Goal: Entertainment & Leisure: Consume media (video, audio)

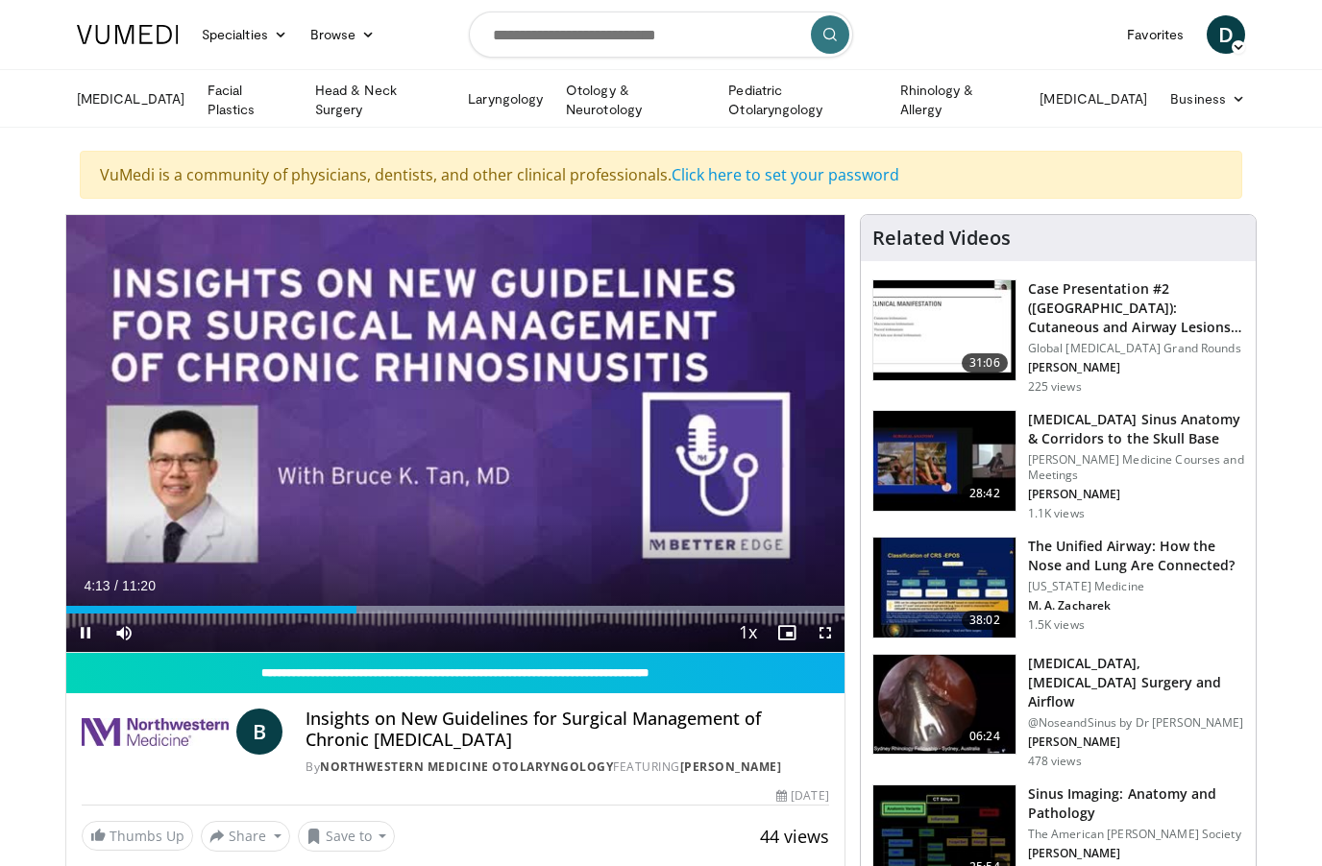
click at [709, 434] on div "10 seconds Tap to unmute" at bounding box center [455, 433] width 778 height 437
click at [699, 440] on div "10 seconds Tap to unmute" at bounding box center [455, 433] width 778 height 437
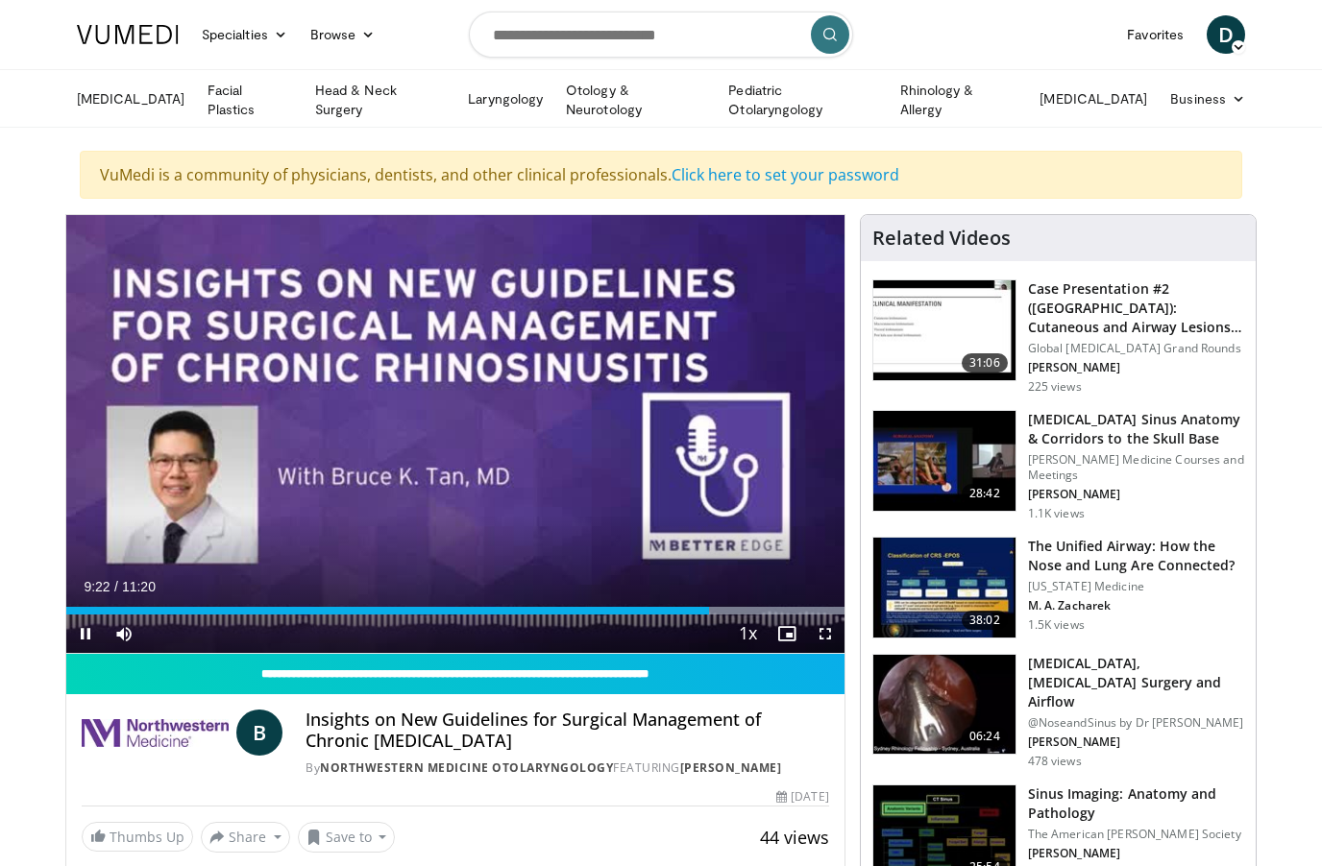
click at [473, 430] on div "10 seconds Tap to unmute" at bounding box center [455, 434] width 778 height 438
click at [469, 406] on div "10 seconds Tap to unmute" at bounding box center [455, 434] width 778 height 438
click at [456, 404] on div "10 seconds Tap to unmute" at bounding box center [455, 434] width 778 height 438
click at [457, 414] on div "10 seconds Tap to unmute" at bounding box center [455, 434] width 778 height 438
click at [463, 410] on div "10 seconds Tap to unmute" at bounding box center [455, 434] width 778 height 438
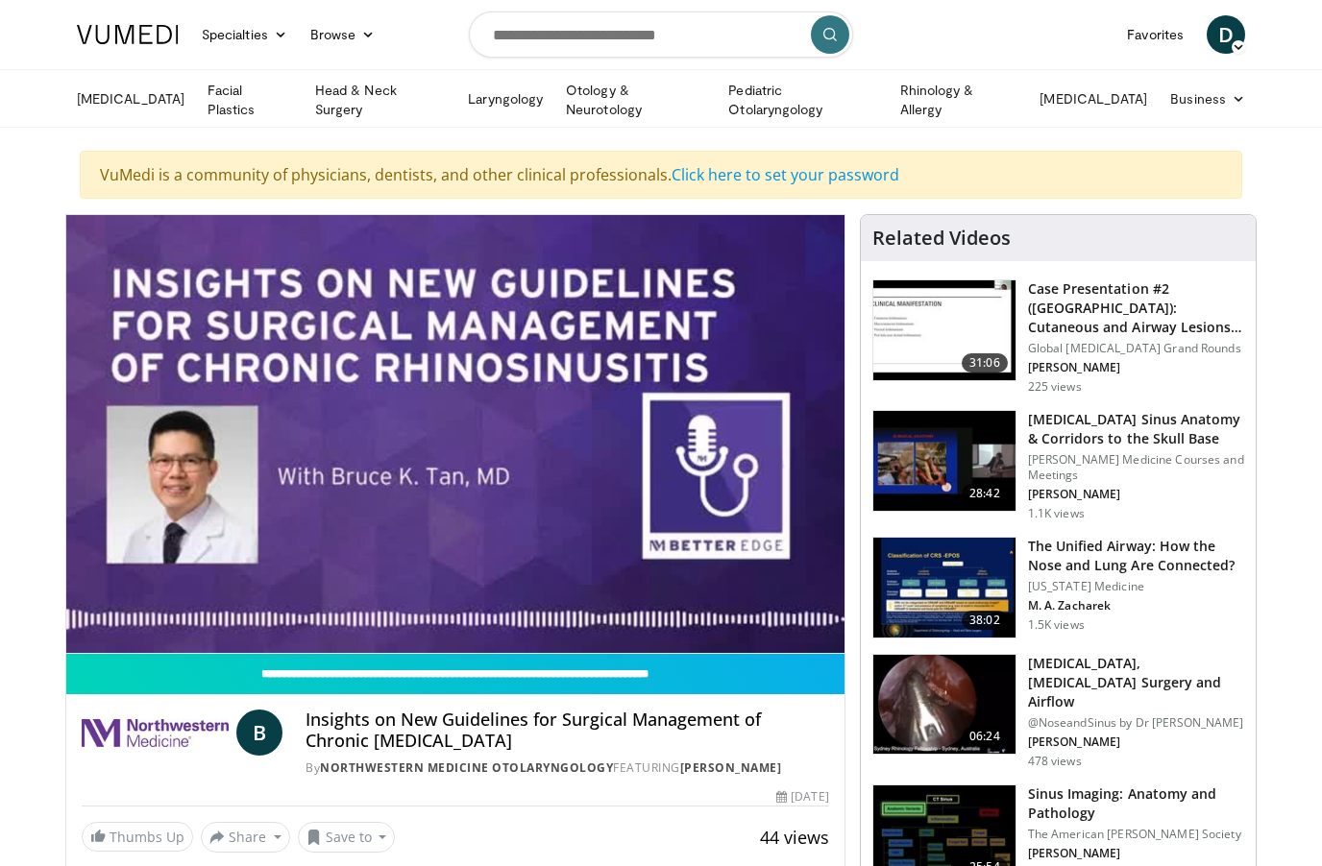
click at [460, 388] on div "10 seconds Tap to unmute" at bounding box center [455, 434] width 778 height 438
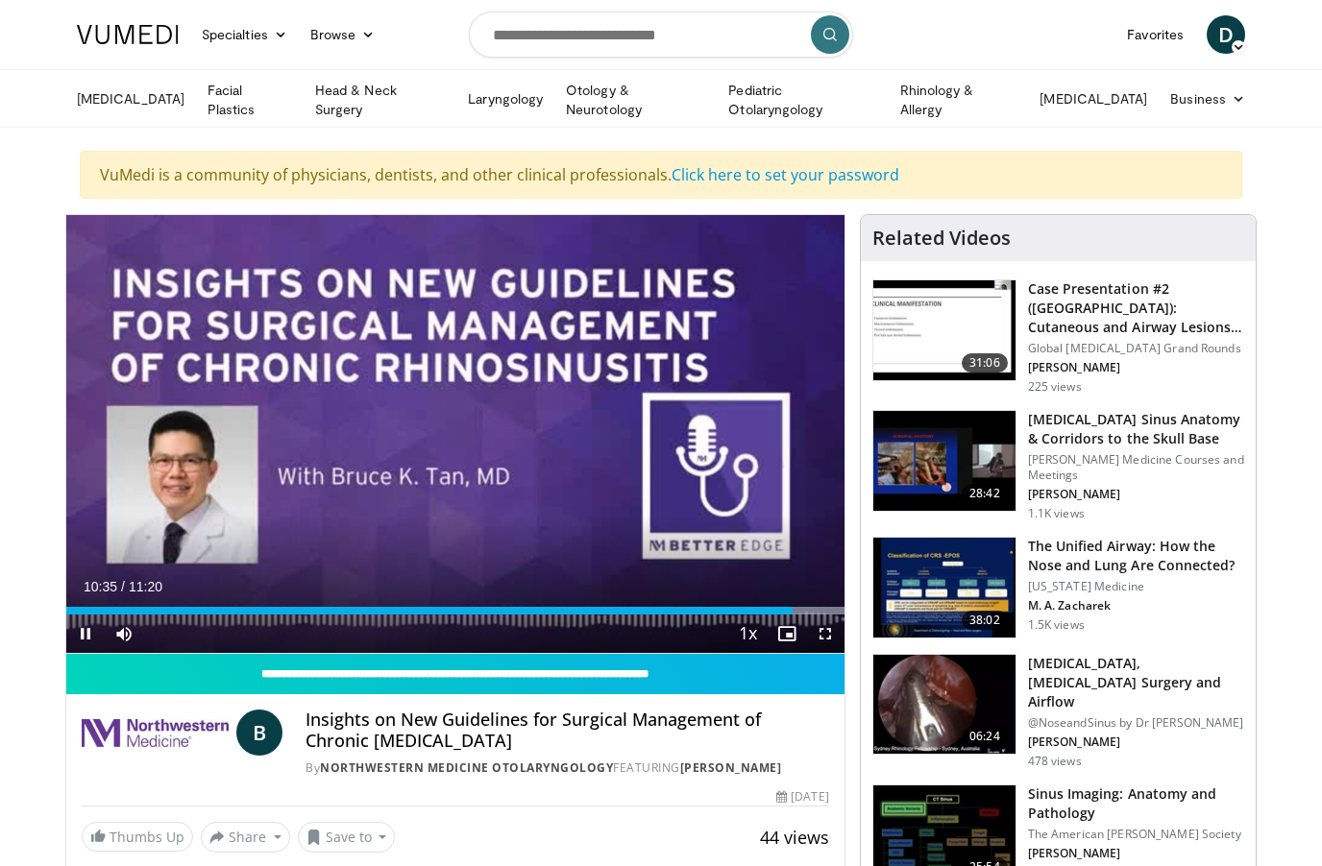
click at [478, 453] on div "10 seconds Tap to unmute" at bounding box center [455, 434] width 778 height 438
